Goal: Task Accomplishment & Management: Complete application form

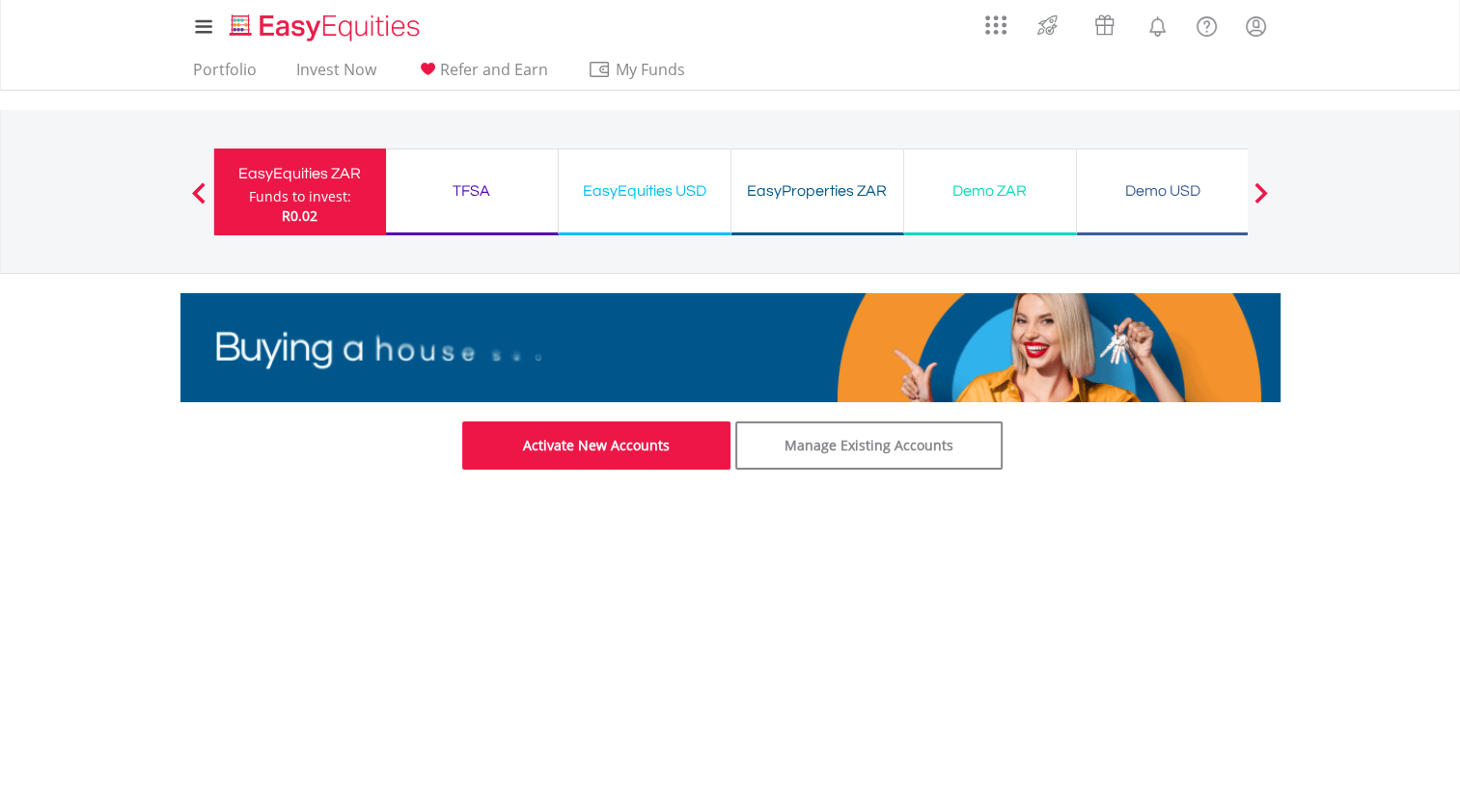
click at [583, 442] on link "Activate New Accounts" at bounding box center [596, 446] width 268 height 49
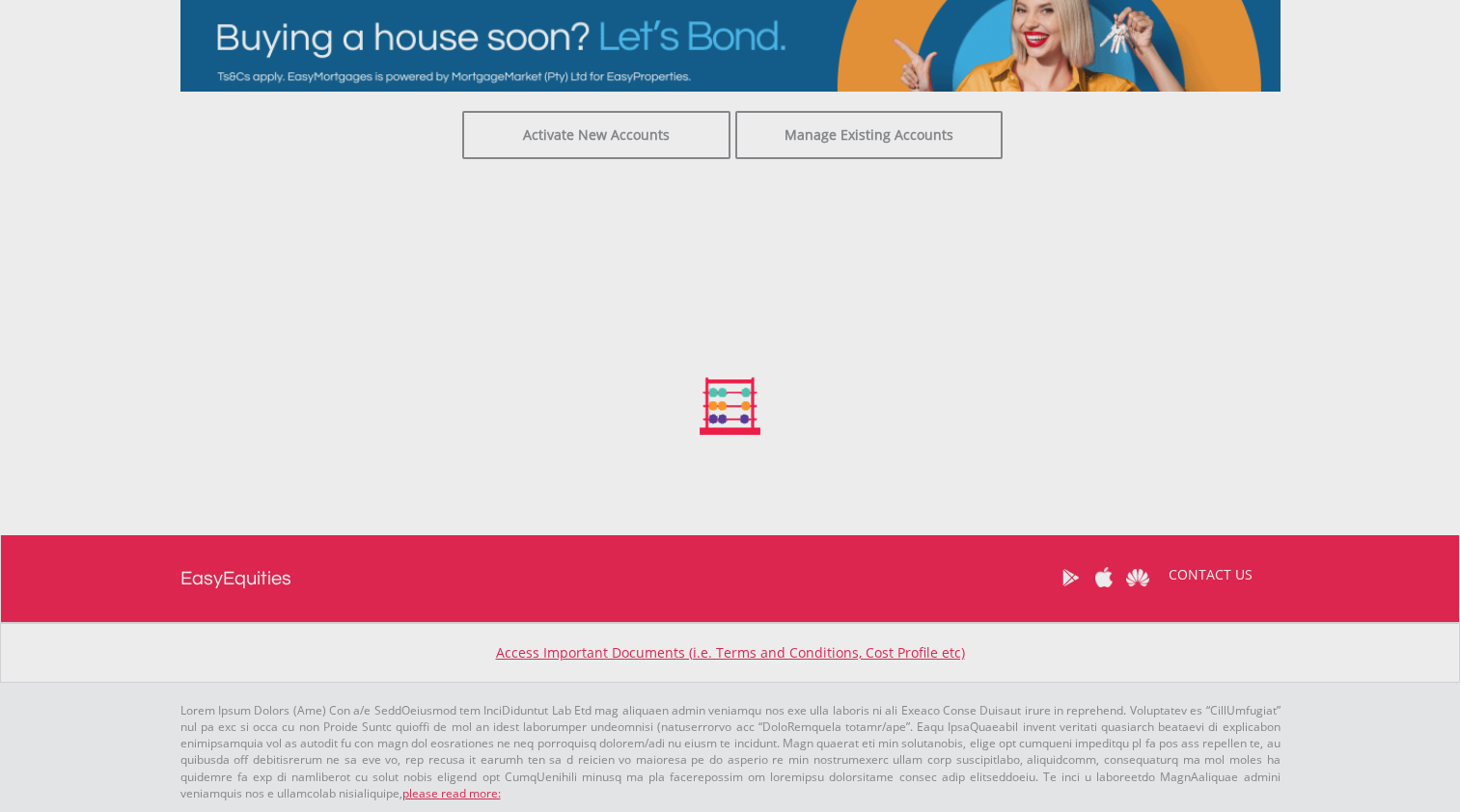
scroll to position [311, 0]
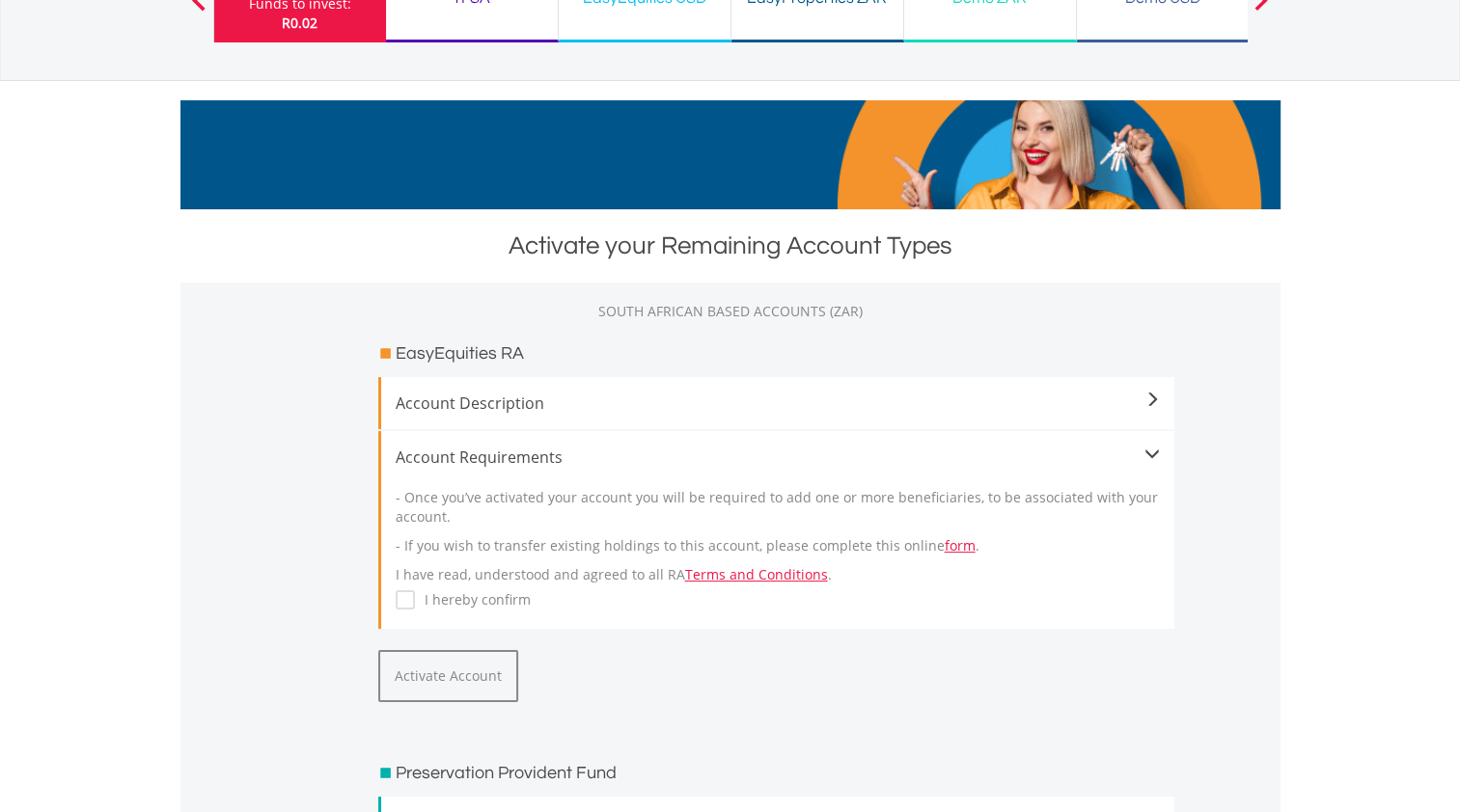
scroll to position [289, 0]
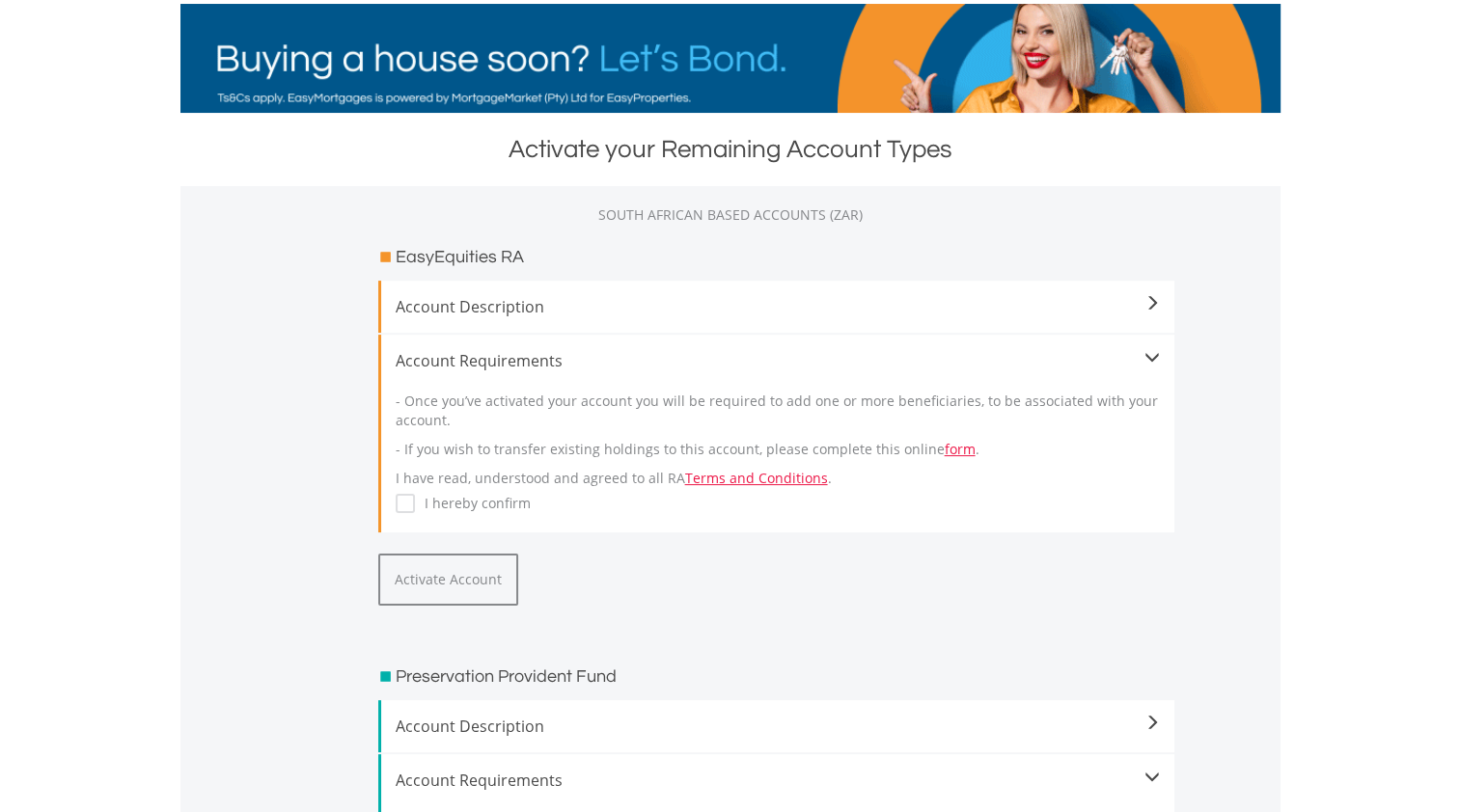
click at [415, 496] on label "I hereby confirm" at bounding box center [472, 503] width 116 height 19
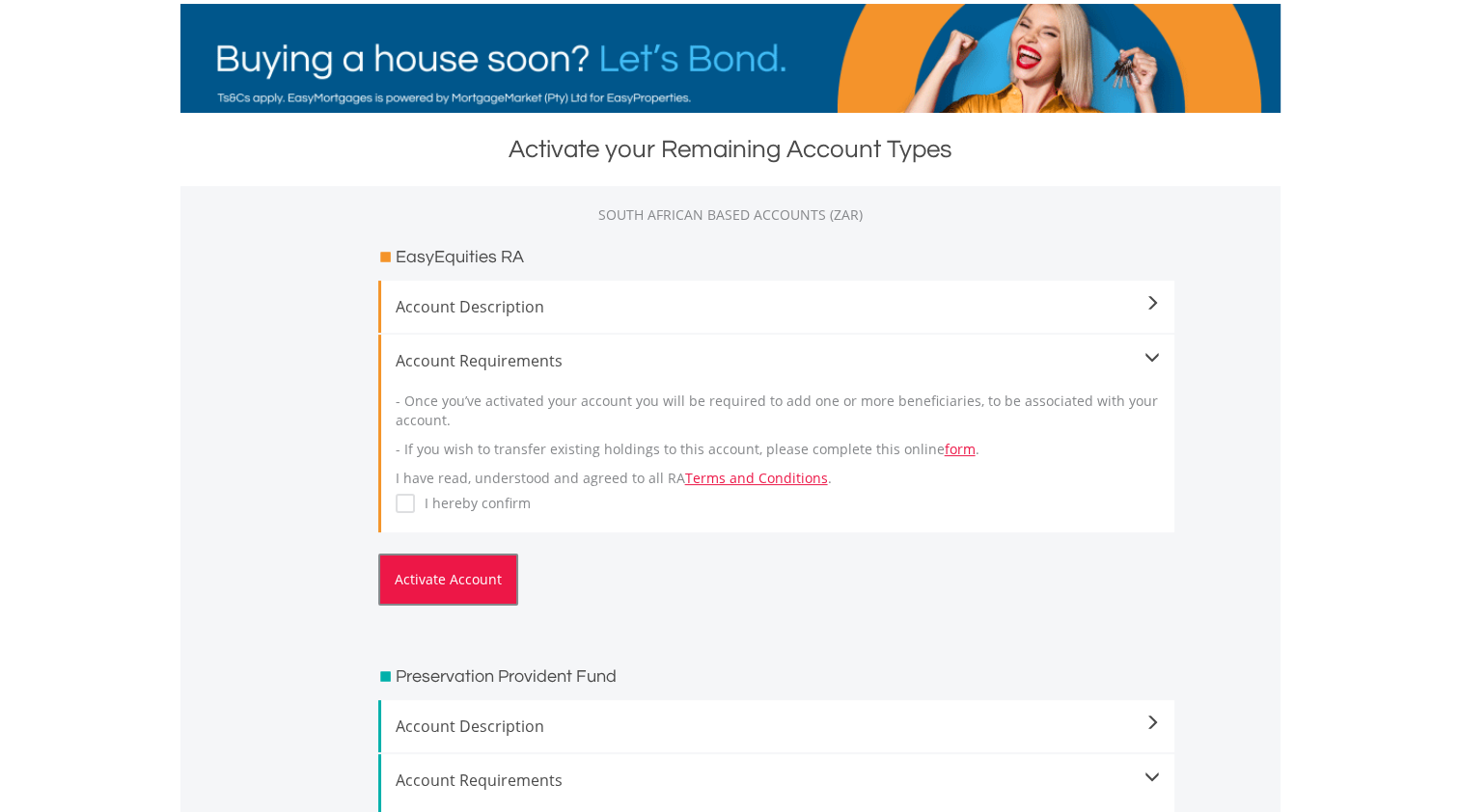
click at [459, 562] on button "Activate Account" at bounding box center [448, 580] width 140 height 53
